Goal: Information Seeking & Learning: Learn about a topic

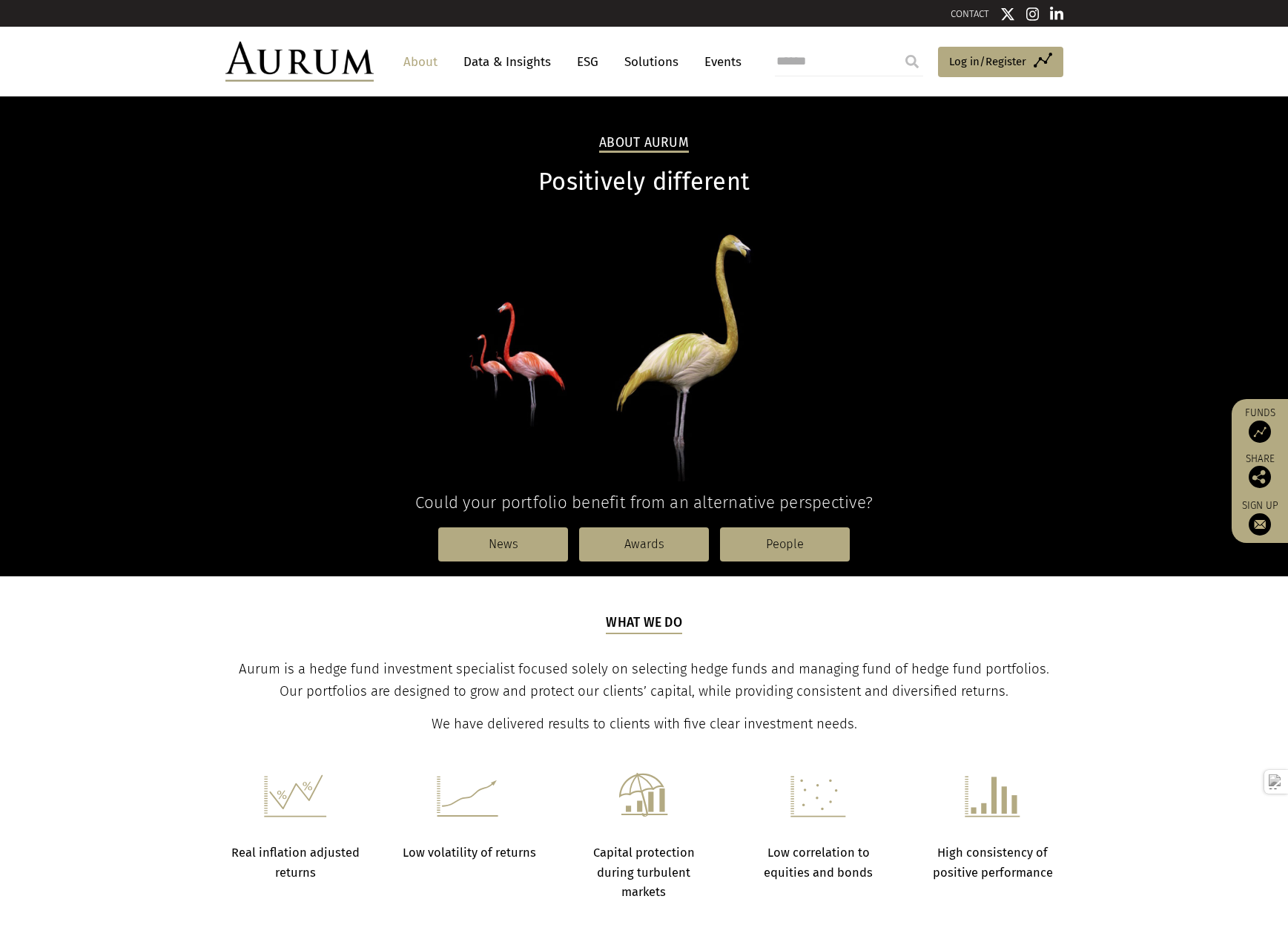
click at [332, 666] on span "Aurum is a hedge fund investment specialist focused solely on selecting hedge f…" at bounding box center [643, 679] width 810 height 39
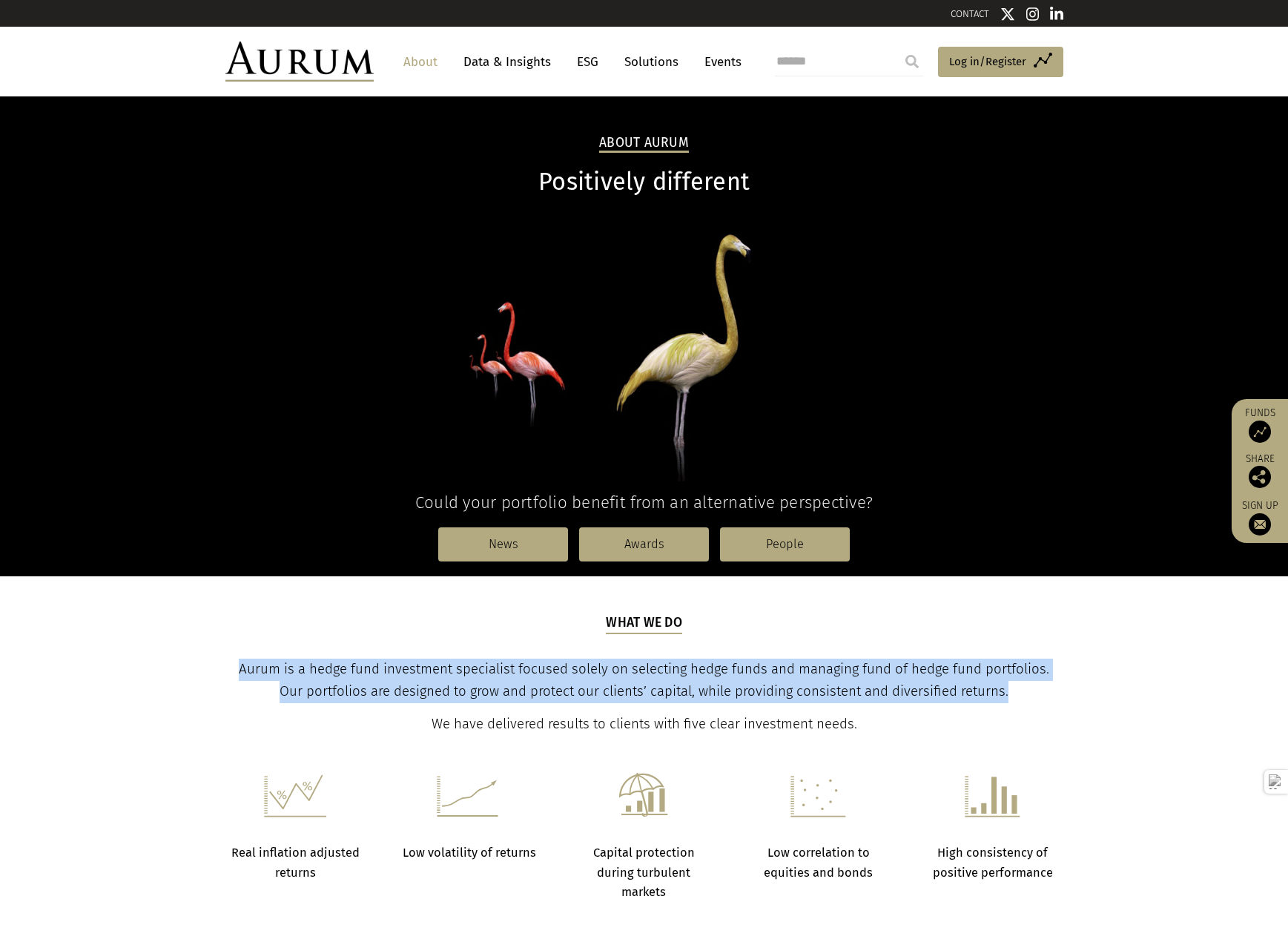
click at [332, 666] on span "Aurum is a hedge fund investment specialist focused solely on selecting hedge f…" at bounding box center [643, 679] width 810 height 39
click at [594, 682] on span "Aurum is a hedge fund investment specialist focused solely on selecting hedge f…" at bounding box center [643, 679] width 810 height 39
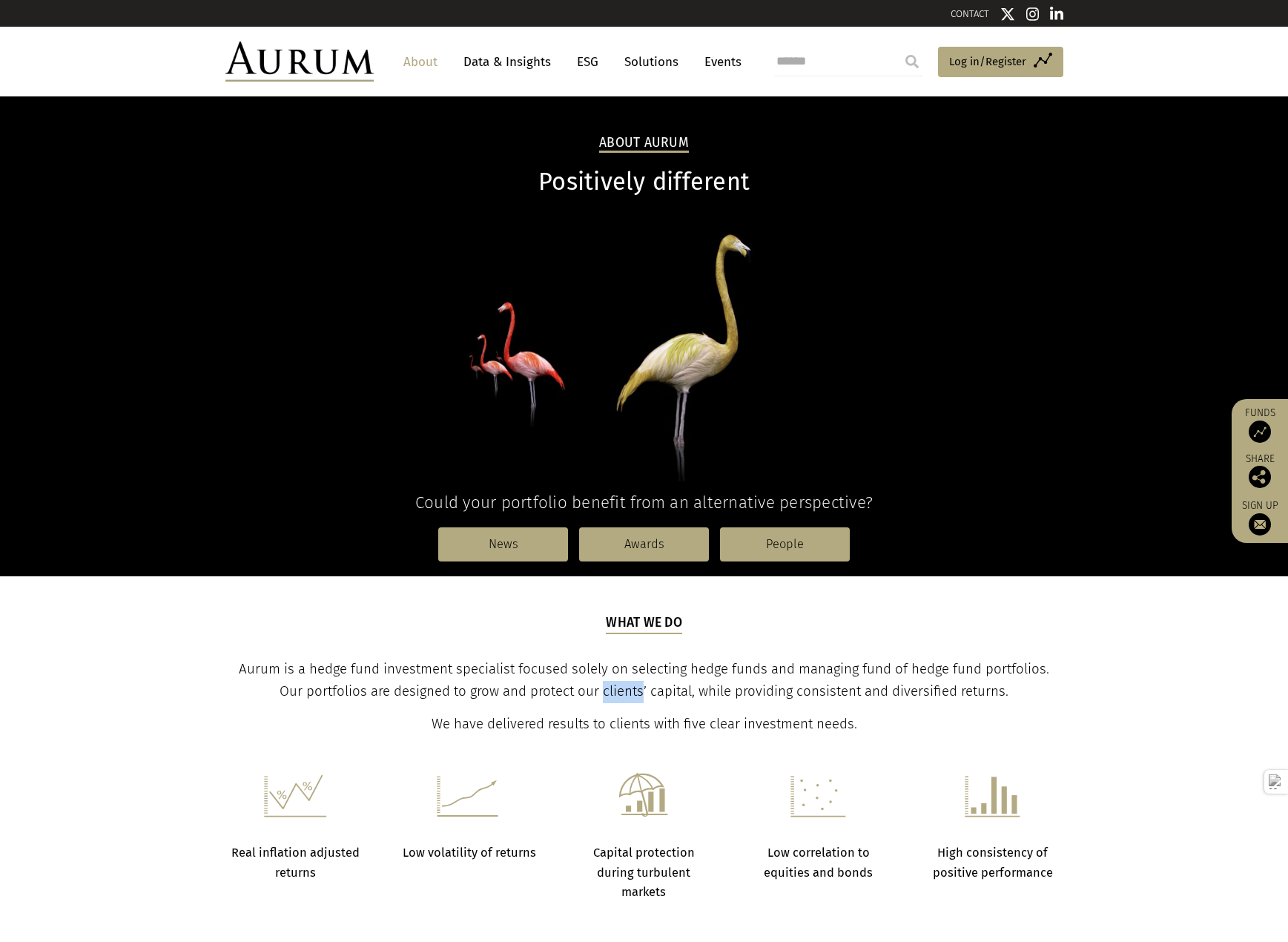
click at [594, 682] on span "Aurum is a hedge fund investment specialist focused solely on selecting hedge f…" at bounding box center [643, 679] width 810 height 39
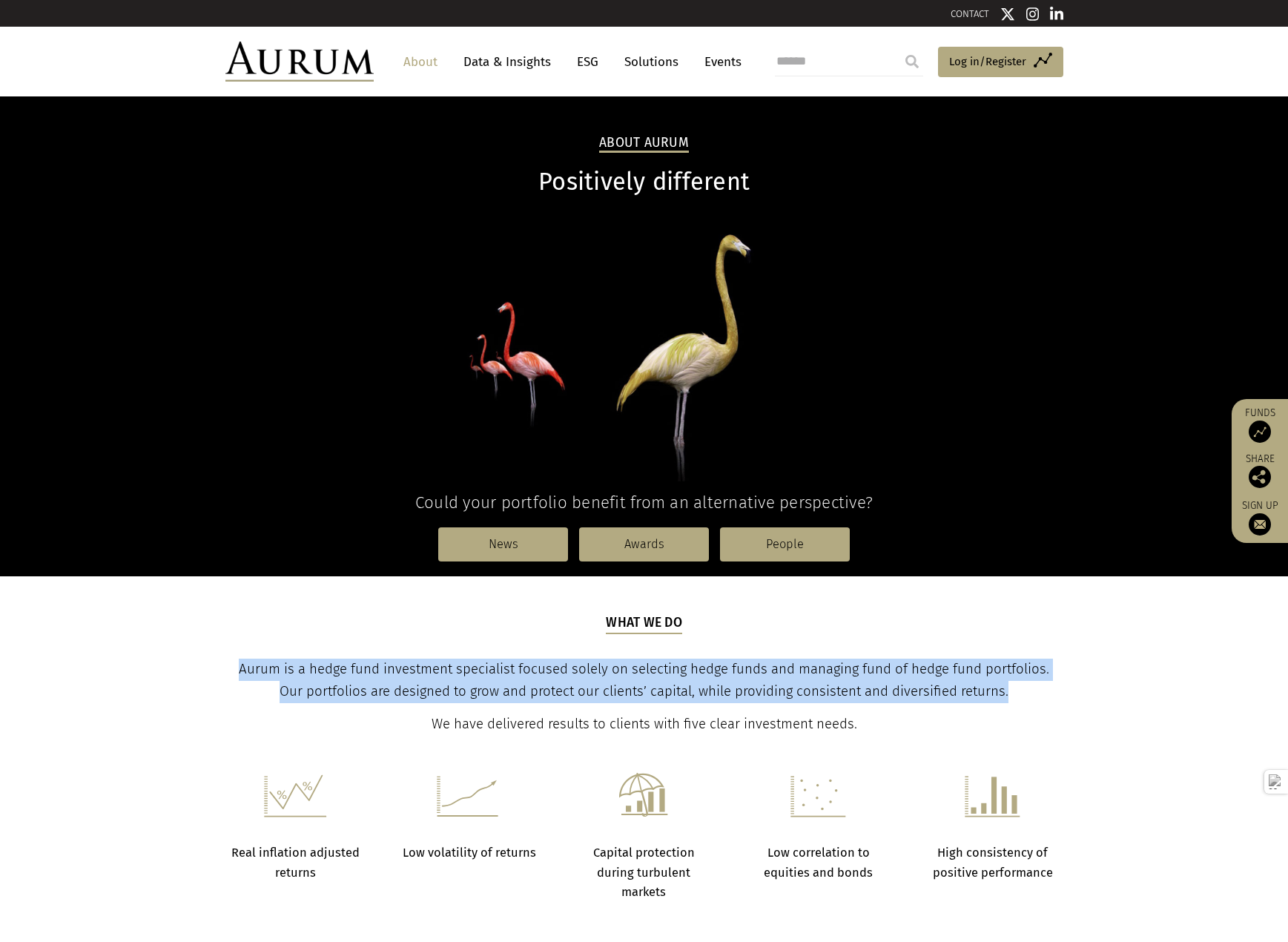
drag, startPoint x: 594, startPoint y: 682, endPoint x: 611, endPoint y: 682, distance: 17.0
click at [595, 682] on span "Aurum is a hedge fund investment specialist focused solely on selecting hedge f…" at bounding box center [643, 679] width 810 height 39
click at [746, 676] on span "Aurum is a hedge fund investment specialist focused solely on selecting hedge f…" at bounding box center [643, 679] width 810 height 39
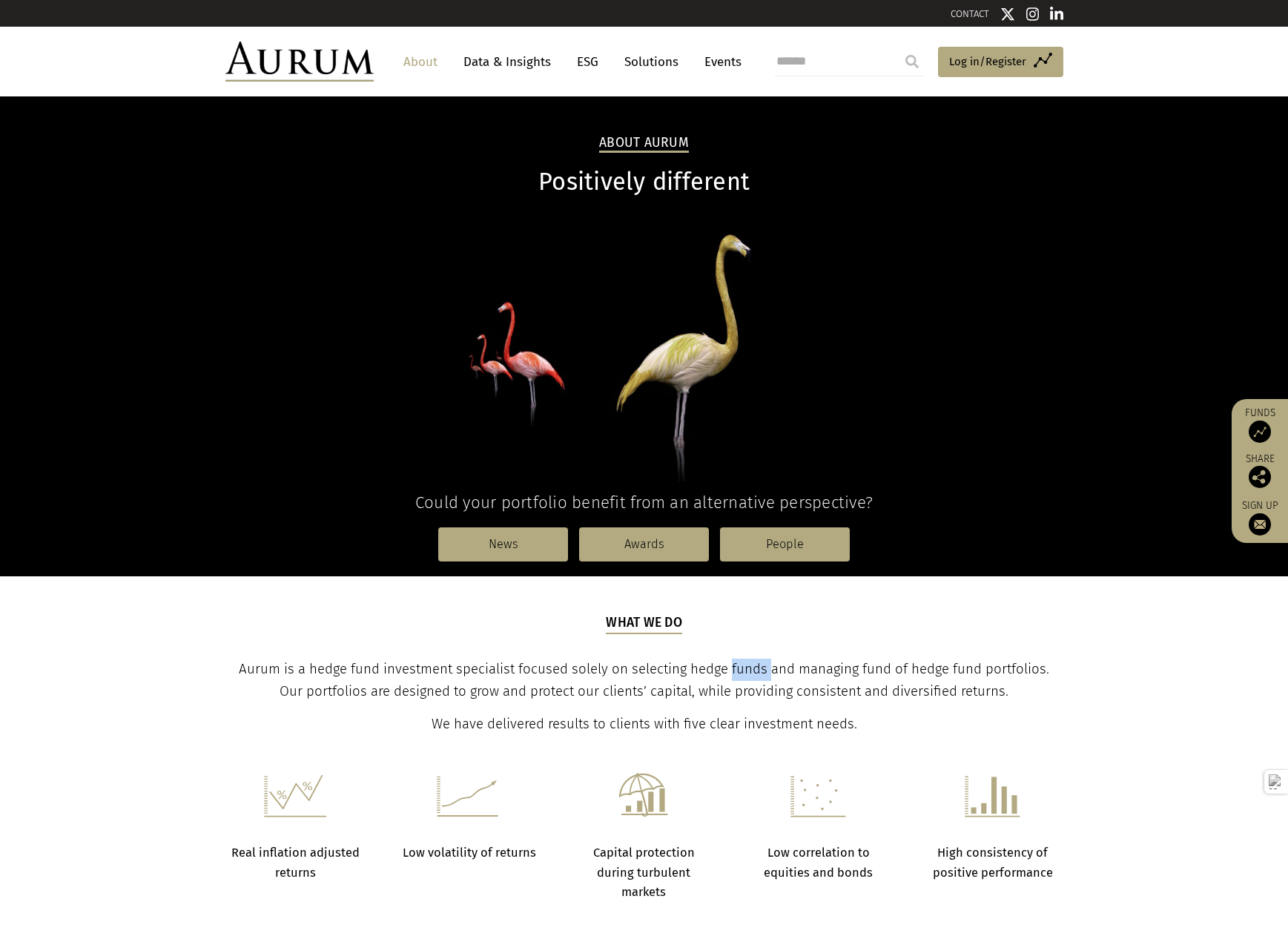
click at [746, 676] on span "Aurum is a hedge fund investment specialist focused solely on selecting hedge f…" at bounding box center [643, 679] width 810 height 39
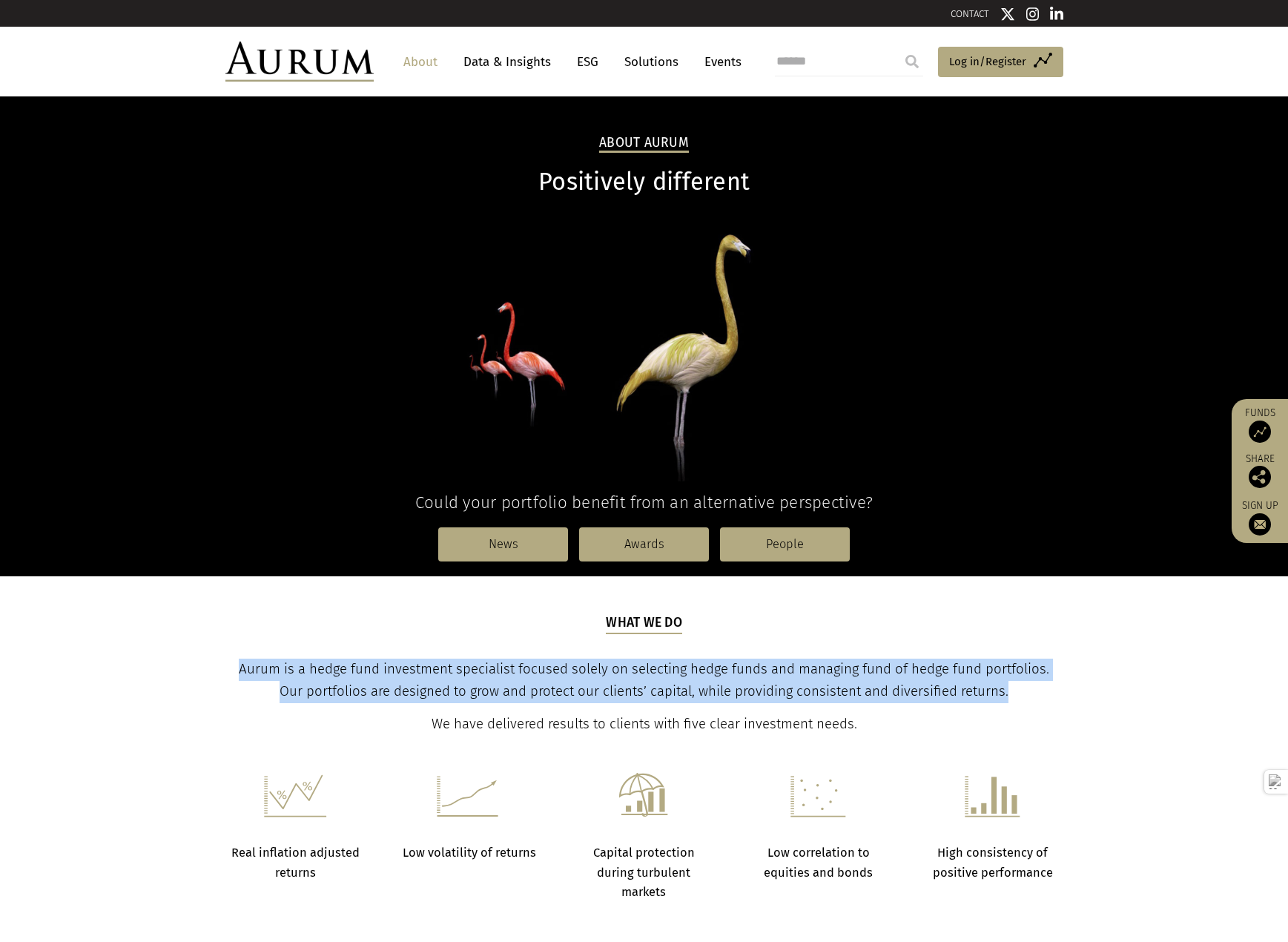
click at [746, 676] on span "Aurum is a hedge fund investment specialist focused solely on selecting hedge f…" at bounding box center [643, 679] width 810 height 39
drag, startPoint x: 746, startPoint y: 676, endPoint x: 978, endPoint y: 660, distance: 232.6
click at [747, 675] on span "Aurum is a hedge fund investment specialist focused solely on selecting hedge f…" at bounding box center [643, 679] width 810 height 39
click at [981, 660] on p "Aurum is a hedge fund investment specialist focused solely on selecting hedge f…" at bounding box center [644, 681] width 834 height 45
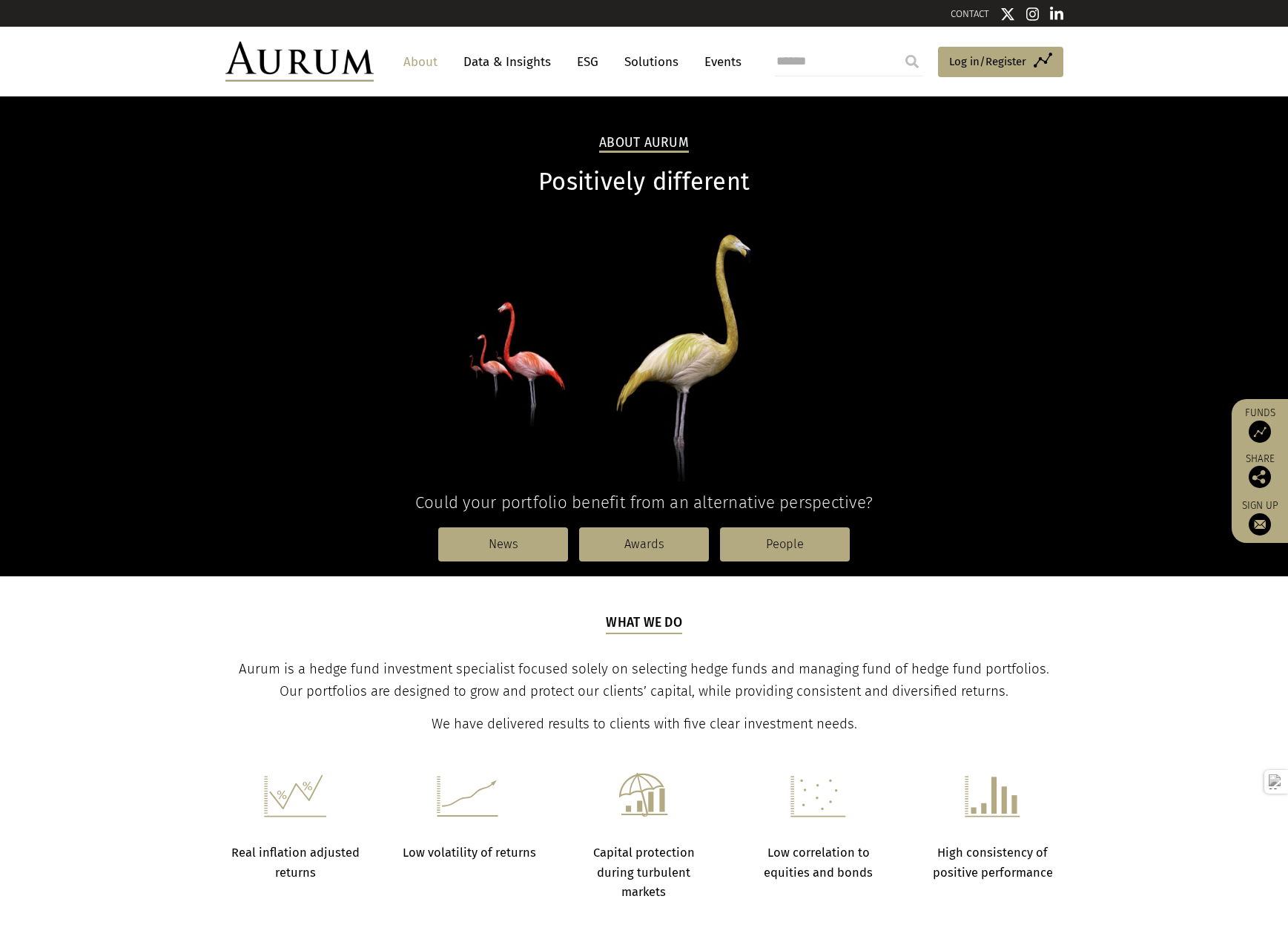
click at [909, 694] on span "Aurum is a hedge fund investment specialist focused solely on selecting hedge f…" at bounding box center [643, 679] width 810 height 39
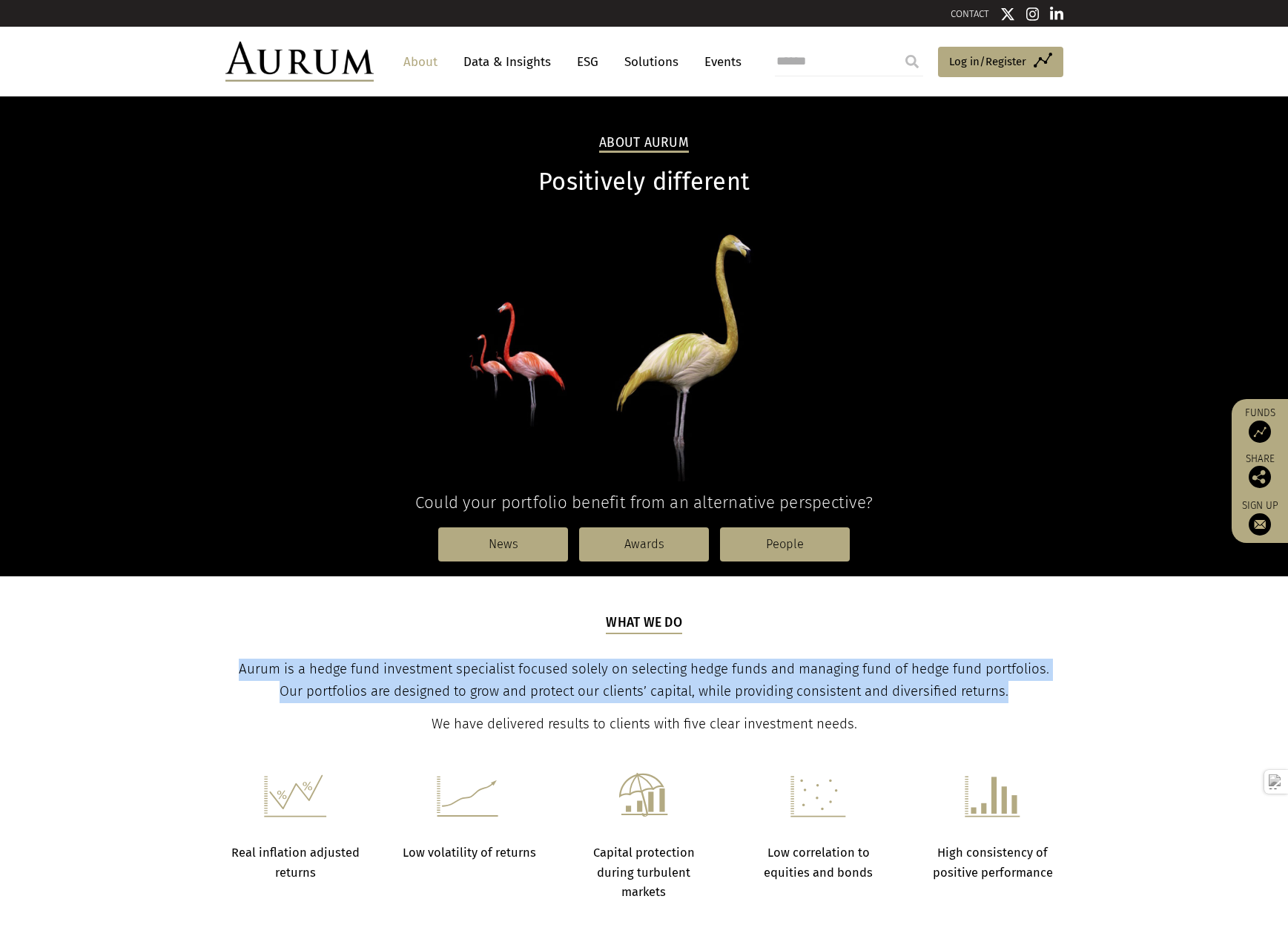
click at [909, 694] on span "Aurum is a hedge fund investment specialist focused solely on selecting hedge f…" at bounding box center [643, 679] width 810 height 39
click at [306, 711] on div "What we do Aurum is a hedge fund investment specialist focused solely on select…" at bounding box center [644, 674] width 834 height 122
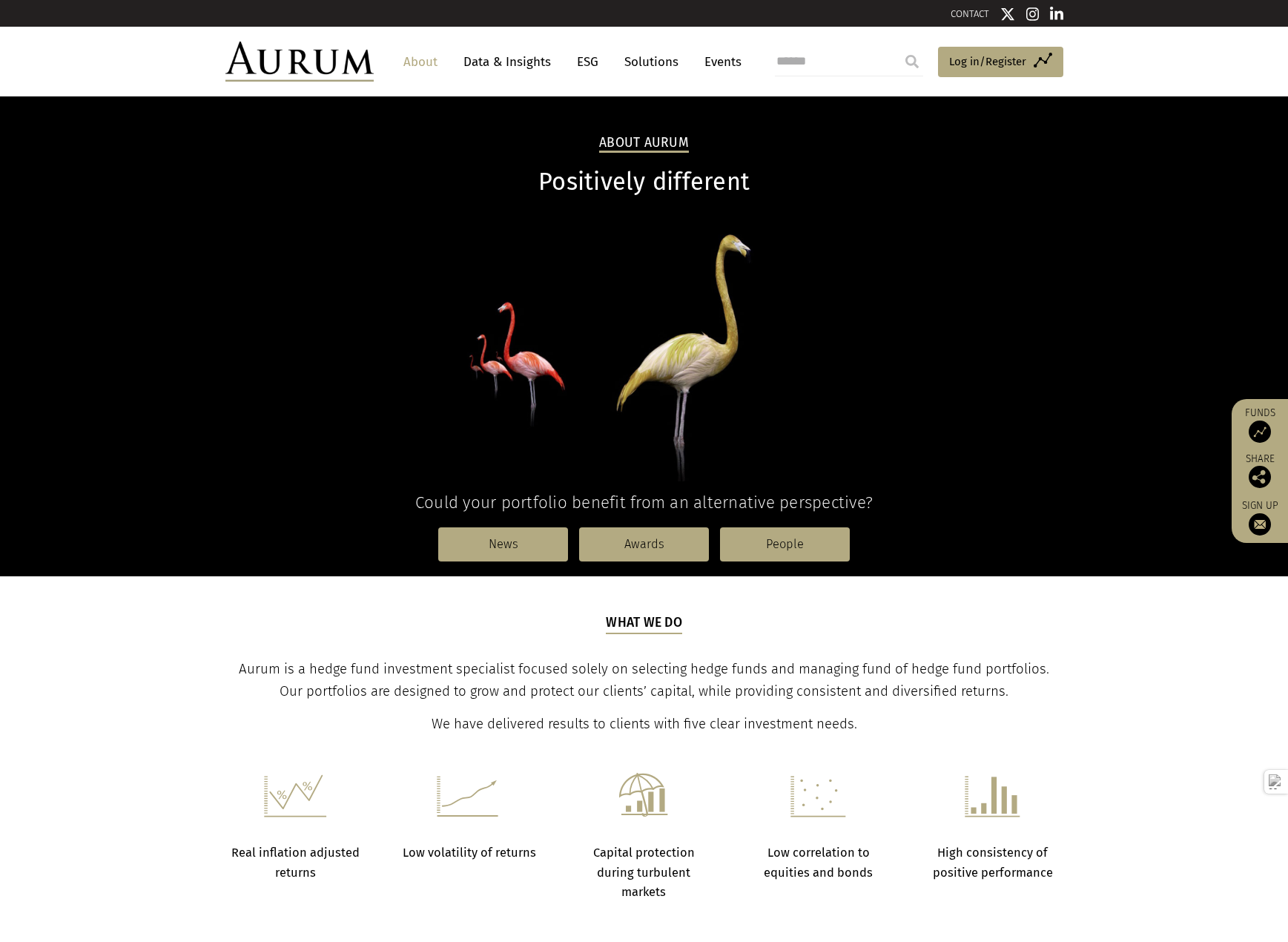
click at [312, 682] on span "Aurum is a hedge fund investment specialist focused solely on selecting hedge f…" at bounding box center [643, 679] width 810 height 39
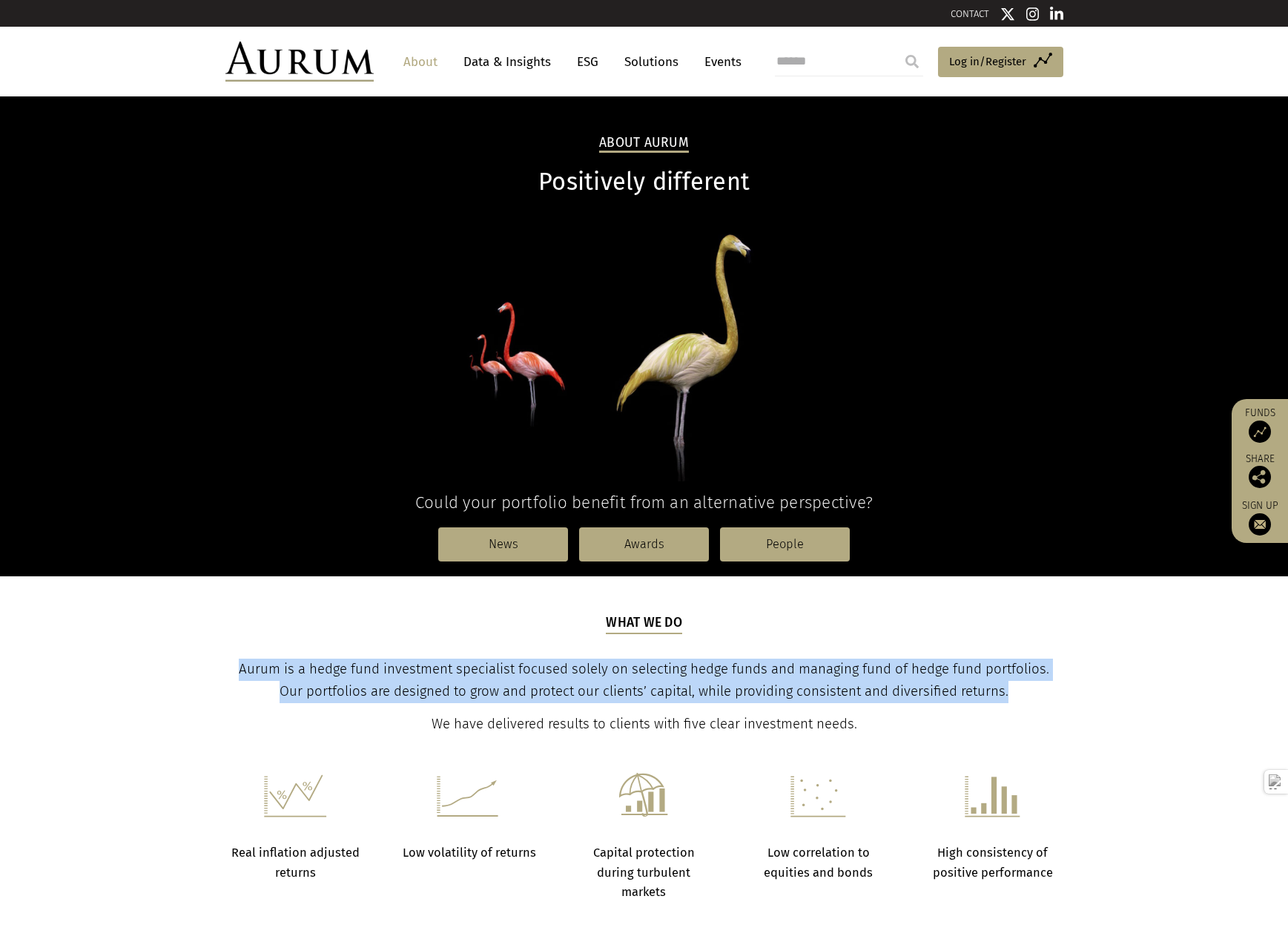
drag, startPoint x: 312, startPoint y: 682, endPoint x: 1043, endPoint y: 19, distance: 986.9
click at [359, 644] on div "What we do Aurum is a hedge fund investment specialist focused solely on select…" at bounding box center [644, 674] width 834 height 122
